Goal: Task Accomplishment & Management: Use online tool/utility

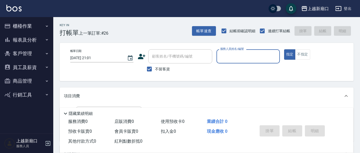
click at [211, 36] on div "Key In 打帳單 上一筆訂單:#26 帳單速查 結帳前確認明細 連續打單結帳 掛單 結帳 明細 帳單日期 [DATE] 21:01 顧客姓名/手機號碼/編…" at bounding box center [206, 132] width 306 height 230
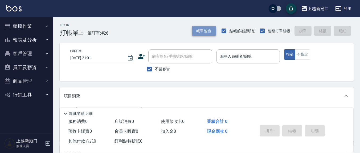
click at [209, 33] on button "帳單速查" at bounding box center [204, 31] width 24 height 10
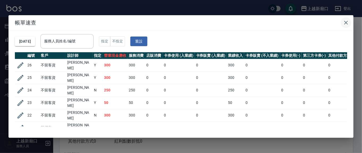
click at [345, 21] on icon "button" at bounding box center [346, 22] width 6 height 6
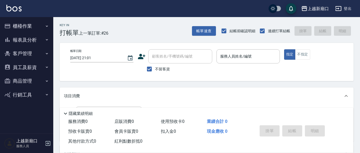
click at [40, 24] on button "櫃檯作業" at bounding box center [26, 26] width 49 height 14
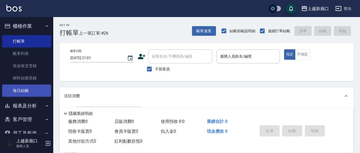
click at [32, 90] on link "每日結帳" at bounding box center [26, 90] width 49 height 12
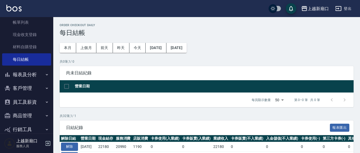
scroll to position [40, 0]
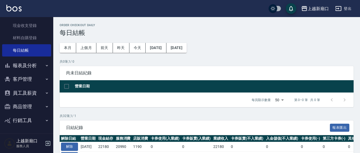
click at [28, 66] on button "報表及分析" at bounding box center [26, 66] width 49 height 14
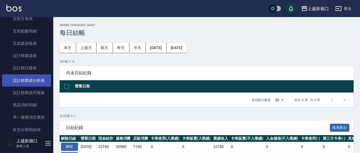
scroll to position [95, 0]
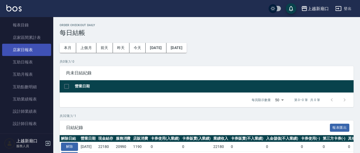
click at [32, 53] on link "店家日報表" at bounding box center [26, 50] width 49 height 12
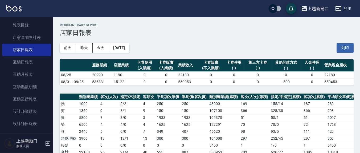
drag, startPoint x: 346, startPoint y: 45, endPoint x: 256, endPoint y: 110, distance: 111.3
click at [346, 45] on button "列印" at bounding box center [344, 48] width 17 height 10
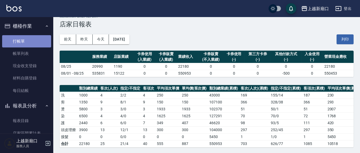
click at [38, 42] on link "打帳單" at bounding box center [26, 41] width 49 height 12
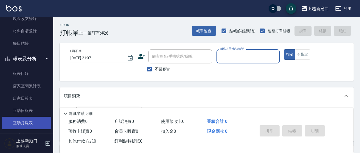
scroll to position [55, 0]
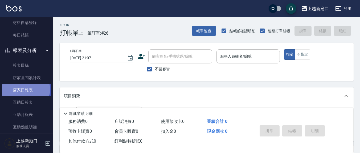
click at [24, 89] on link "店家日報表" at bounding box center [26, 90] width 49 height 12
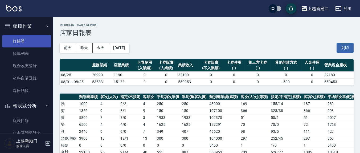
click at [22, 41] on link "打帳單" at bounding box center [26, 41] width 49 height 12
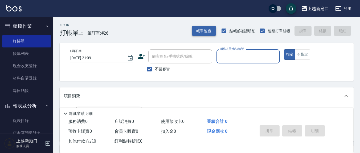
click at [205, 31] on button "帳單速查" at bounding box center [204, 31] width 24 height 10
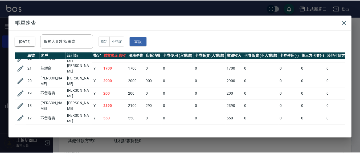
scroll to position [111, 0]
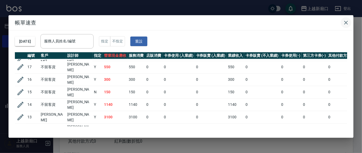
click at [344, 21] on icon "button" at bounding box center [346, 22] width 6 height 6
